Goal: Navigation & Orientation: Find specific page/section

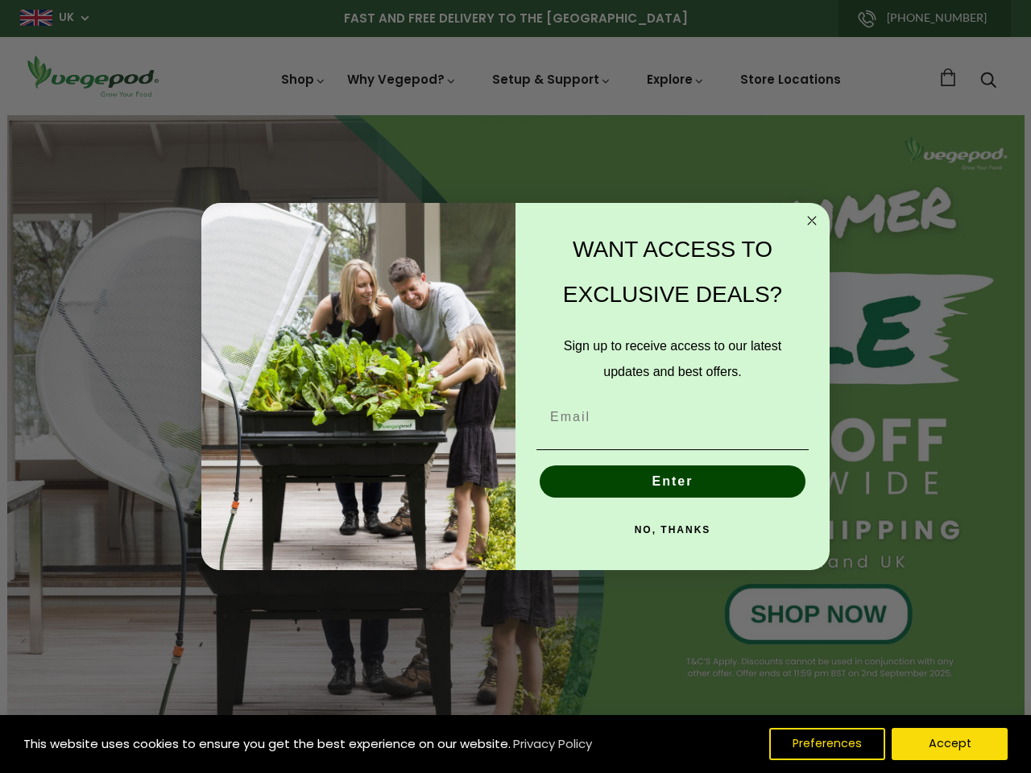
scroll to position [0, 3912]
click at [516, 387] on div "WANT ACCESS TO EXCLUSIVE DEALS? Sign up to receive access to our latest updates…" at bounding box center [665, 387] width 298 height 336
click at [812, 221] on icon "Close dialog" at bounding box center [812, 221] width 8 height 8
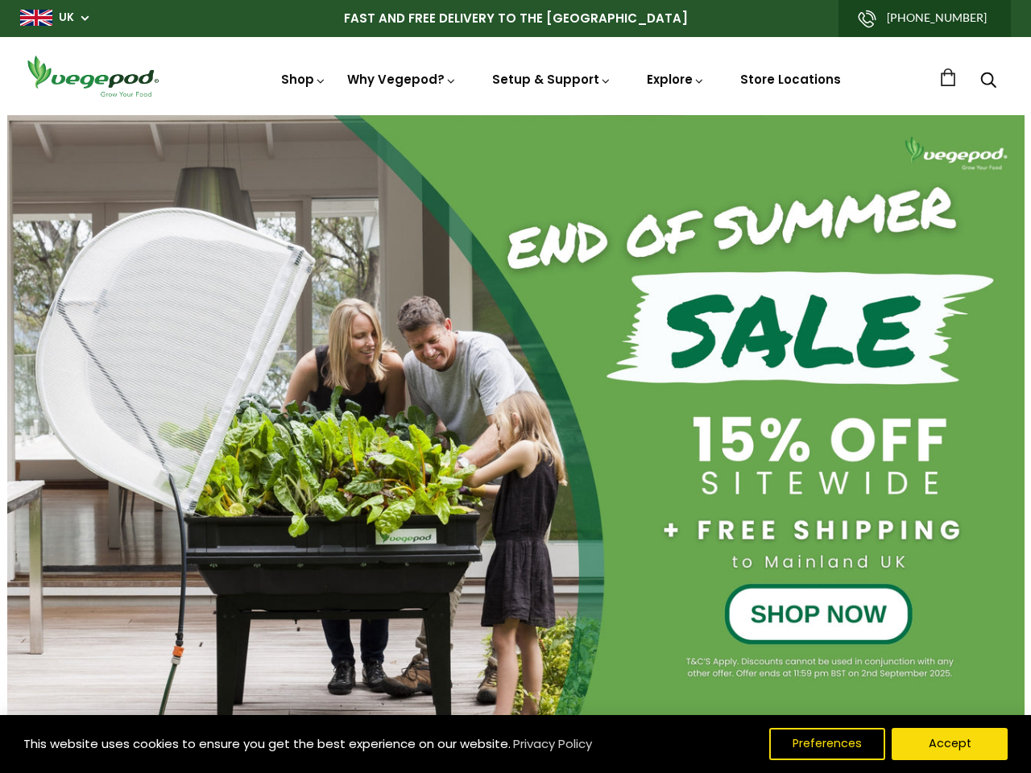
click at [673, 503] on button "Enter" at bounding box center [673, 519] width 266 height 32
click at [673, 543] on div "NO, THANKS" at bounding box center [673, 567] width 282 height 48
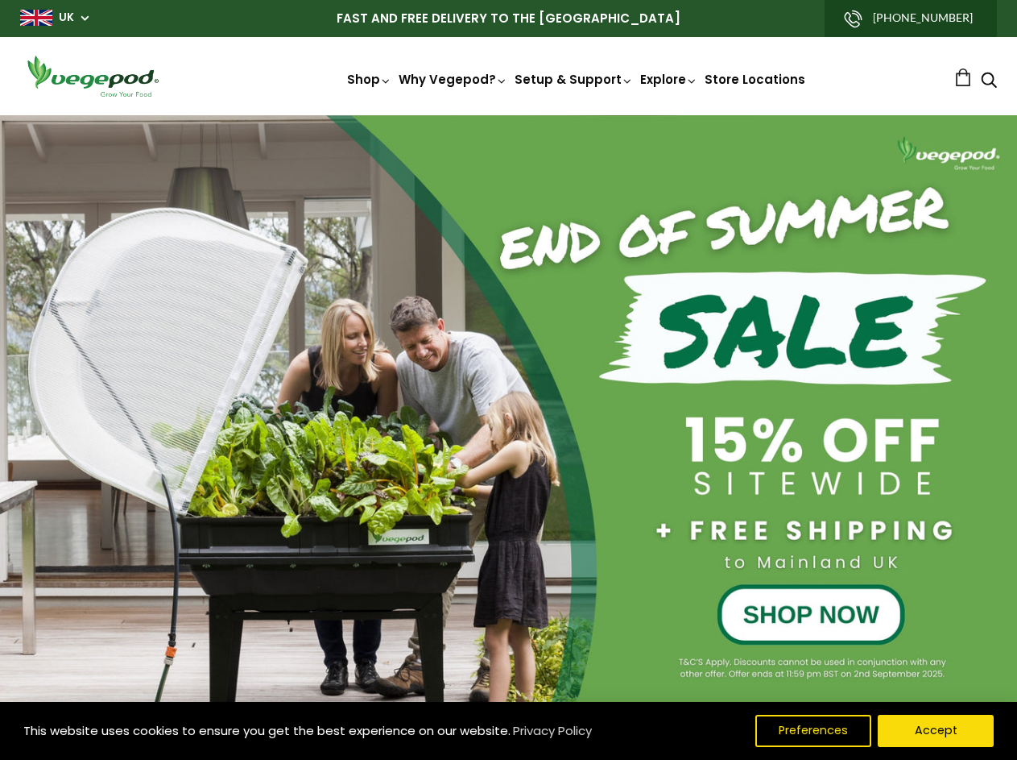
scroll to position [0, 482]
